Goal: Check status: Check status

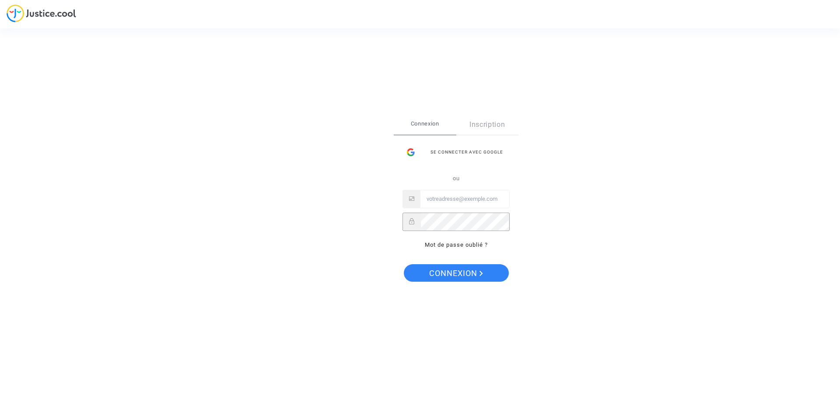
click at [453, 197] on input "Email" at bounding box center [465, 199] width 89 height 18
paste input "imitxelena@reclamapormi.com"
type input "imitxelena@reclamapormi.com"
click at [434, 278] on span "Connexion" at bounding box center [456, 273] width 54 height 18
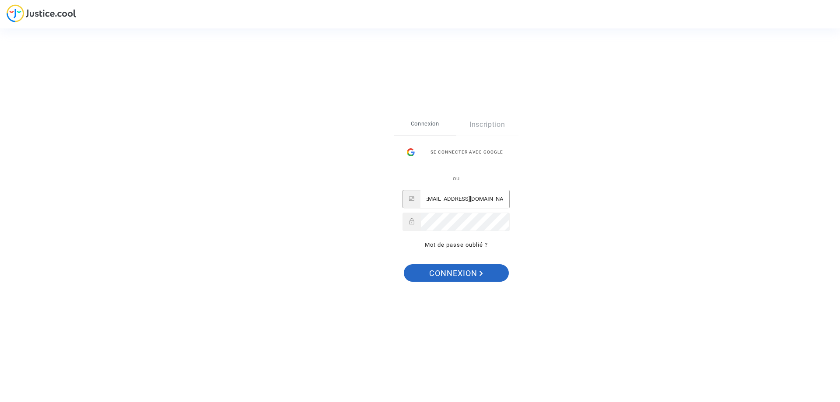
scroll to position [0, 0]
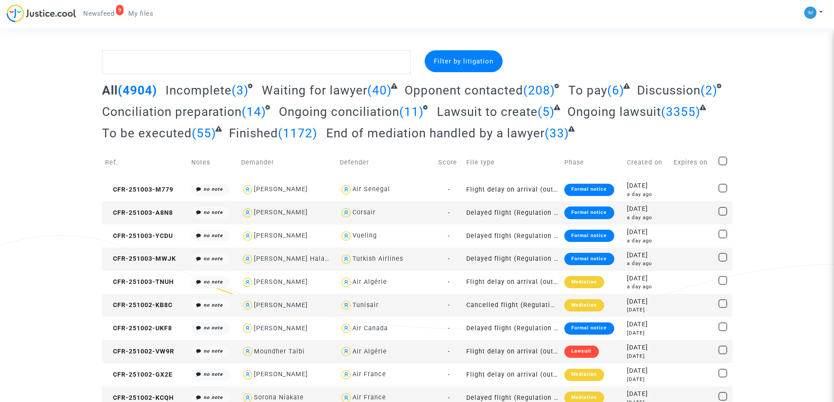
click at [183, 137] on span "To be executed" at bounding box center [147, 133] width 90 height 14
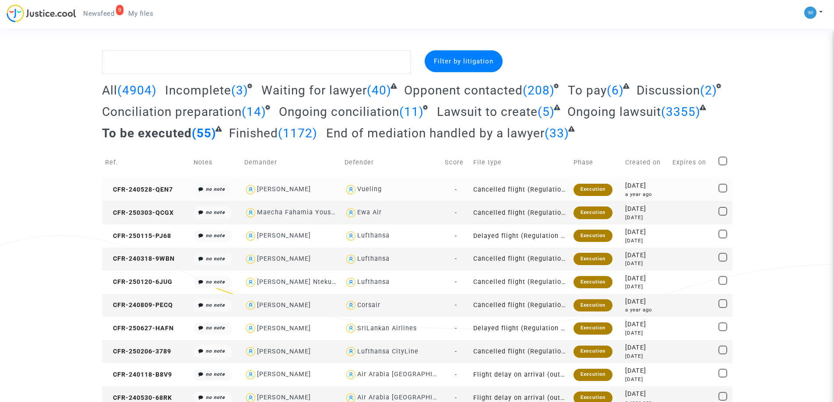
click at [593, 183] on td "Execution" at bounding box center [596, 189] width 52 height 23
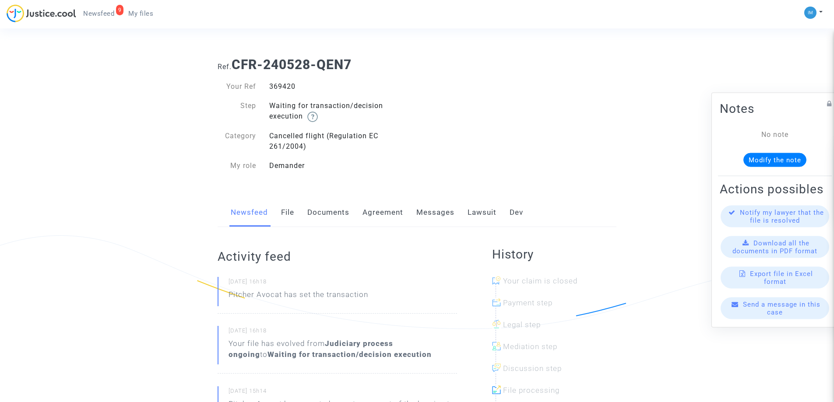
click at [485, 216] on link "Lawsuit" at bounding box center [481, 212] width 29 height 29
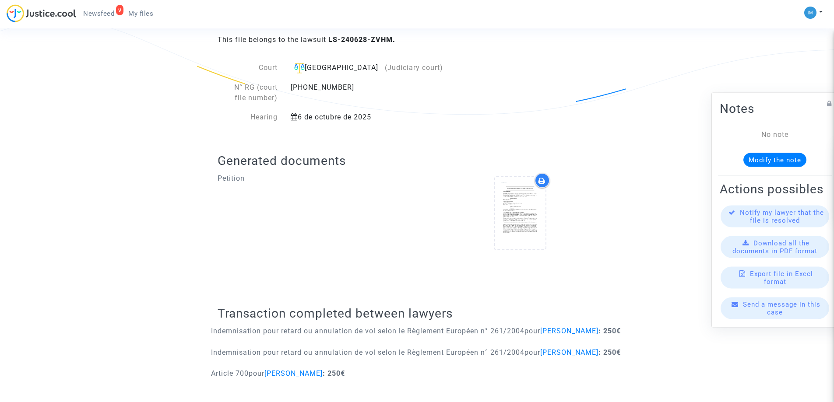
scroll to position [175, 0]
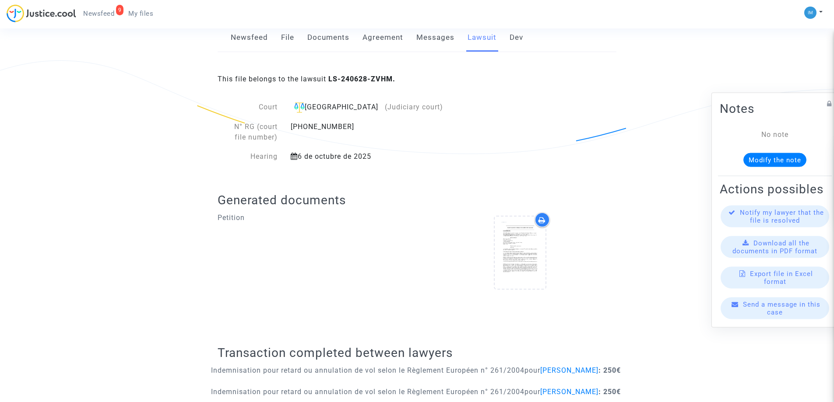
click at [250, 33] on link "Newsfeed" at bounding box center [249, 37] width 37 height 29
